Goal: Navigation & Orientation: Find specific page/section

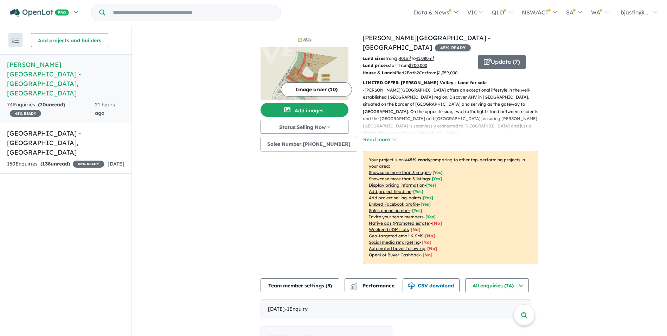
scroll to position [1, 0]
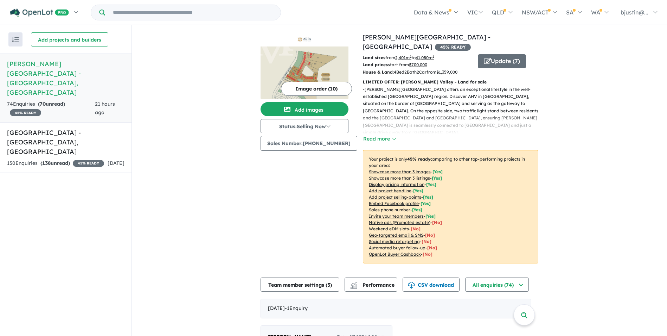
scroll to position [0, 0]
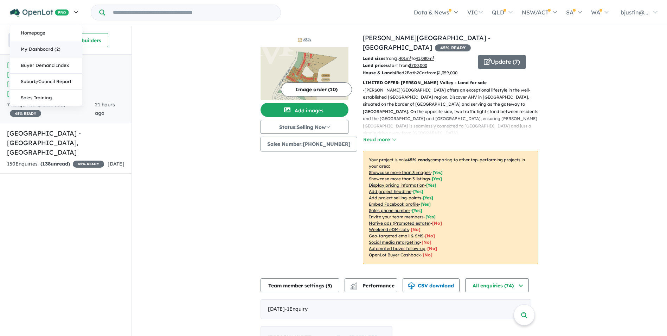
click at [46, 49] on link "My Dashboard (2)" at bounding box center [46, 49] width 72 height 16
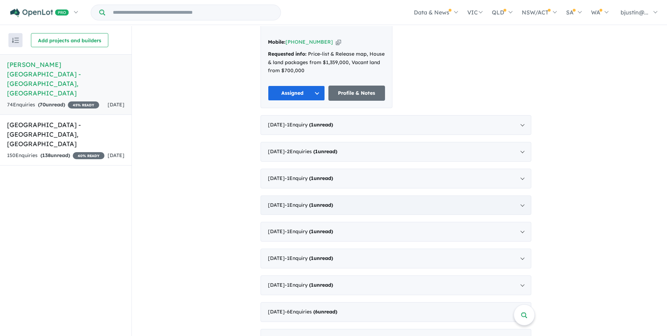
scroll to position [352, 0]
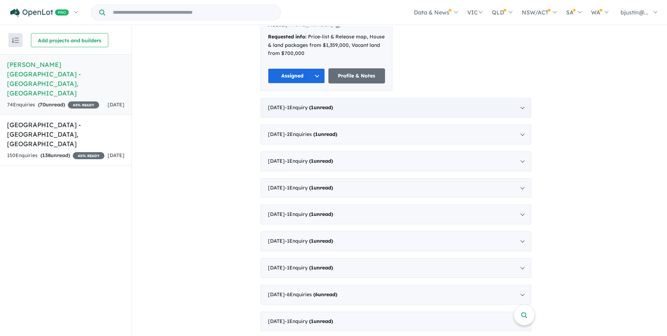
click at [335, 102] on div "[DATE] - 1 Enquir y ( 1 unread)" at bounding box center [396, 108] width 271 height 20
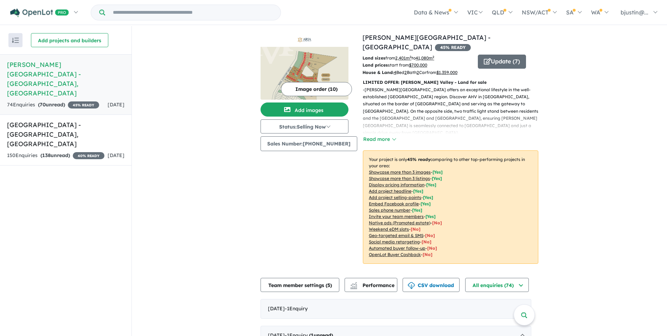
scroll to position [0, 0]
